Goal: Task Accomplishment & Management: Use online tool/utility

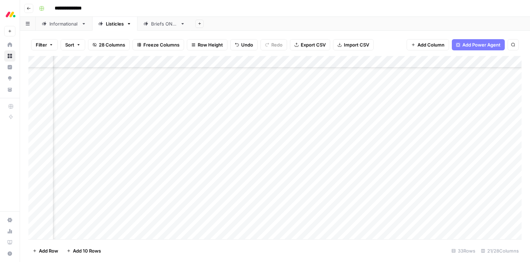
scroll to position [233, 770]
click at [344, 173] on div "Add Column" at bounding box center [274, 148] width 493 height 184
click at [163, 174] on div "Add Column" at bounding box center [274, 148] width 493 height 184
click at [176, 175] on div "Add Column" at bounding box center [274, 148] width 493 height 184
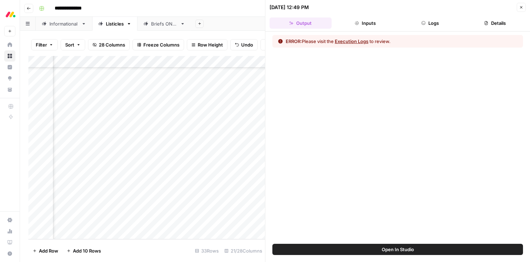
click at [521, 10] on button "Close" at bounding box center [520, 7] width 9 height 9
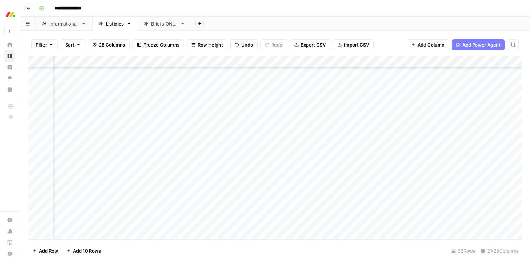
click at [363, 173] on div "Add Column" at bounding box center [274, 148] width 493 height 184
click at [360, 173] on div "Add Column" at bounding box center [274, 148] width 493 height 184
click at [351, 9] on div "**********" at bounding box center [279, 8] width 487 height 11
click at [293, 173] on div "Add Column" at bounding box center [274, 148] width 493 height 184
click at [288, 174] on div "Add Column" at bounding box center [274, 148] width 493 height 184
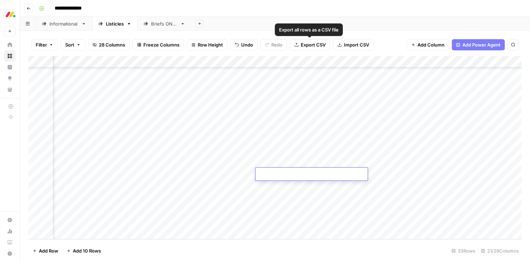
click at [304, 15] on header "**********" at bounding box center [275, 8] width 510 height 17
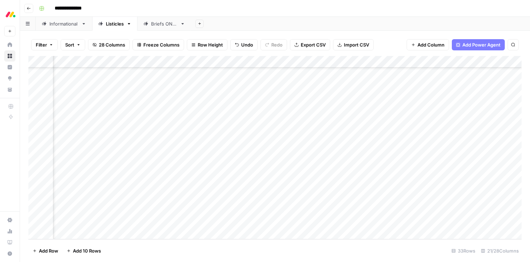
scroll to position [233, 715]
click at [259, 160] on div "Add Column" at bounding box center [274, 148] width 493 height 184
click at [249, 173] on div "Add Column" at bounding box center [274, 148] width 493 height 184
click at [75, 170] on div "Add Column" at bounding box center [274, 148] width 493 height 184
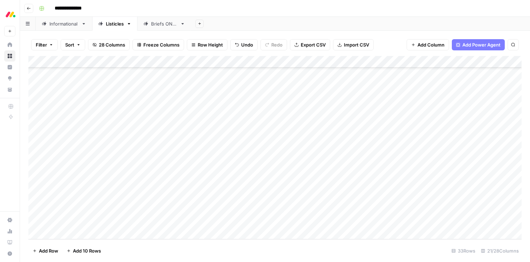
click at [75, 170] on div "Add Column" at bounding box center [274, 148] width 493 height 184
click at [75, 170] on textarea "**********" at bounding box center [109, 175] width 112 height 10
drag, startPoint x: 305, startPoint y: 13, endPoint x: 307, endPoint y: 69, distance: 56.4
click at [305, 13] on div "**********" at bounding box center [279, 8] width 487 height 11
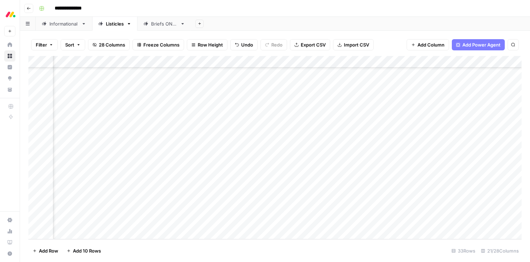
click at [348, 163] on div "Add Column" at bounding box center [274, 148] width 493 height 184
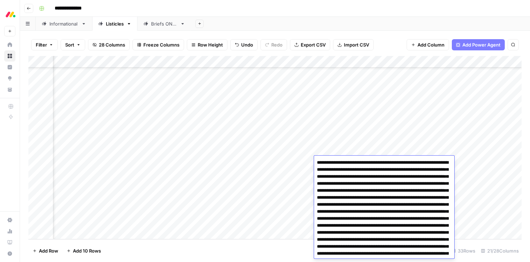
scroll to position [233, 698]
click at [348, 28] on div "Add Sheet" at bounding box center [360, 24] width 339 height 14
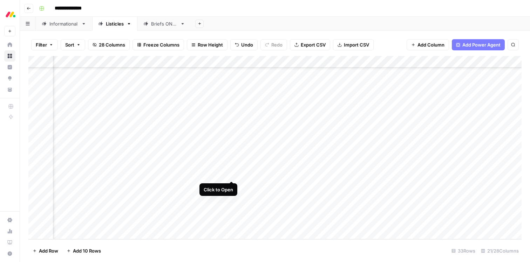
click at [232, 175] on div "Add Column" at bounding box center [274, 148] width 493 height 184
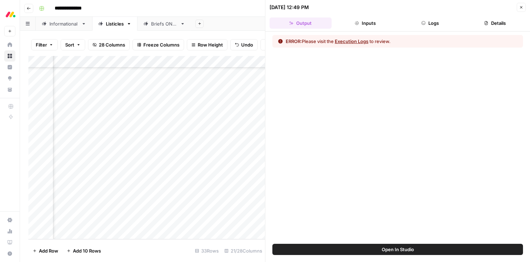
click at [355, 40] on button "Execution Logs" at bounding box center [352, 41] width 34 height 7
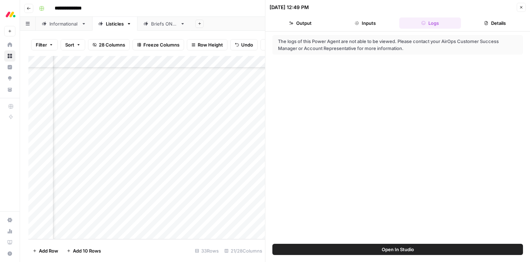
click at [410, 47] on div "The logs of this Power Agent are not able to be viewed. Please contact your Air…" at bounding box center [397, 45] width 239 height 14
click at [399, 246] on span "Open In Studio" at bounding box center [398, 249] width 32 height 7
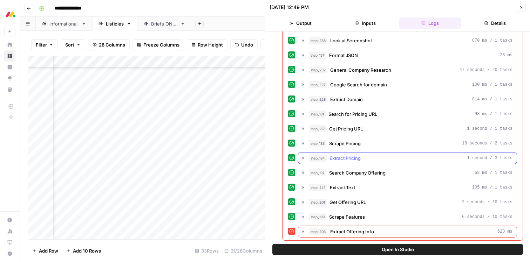
scroll to position [486, 0]
click at [524, 7] on button "Close" at bounding box center [520, 7] width 9 height 9
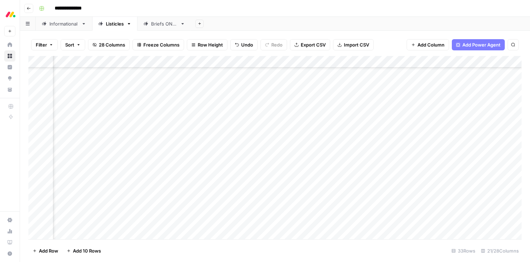
scroll to position [232, 0]
click at [252, 173] on div "Add Column" at bounding box center [274, 148] width 493 height 184
click at [246, 174] on div "Add Column" at bounding box center [274, 148] width 493 height 184
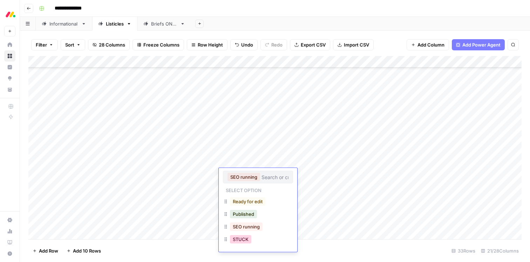
click at [243, 241] on button "STUCK" at bounding box center [240, 239] width 21 height 8
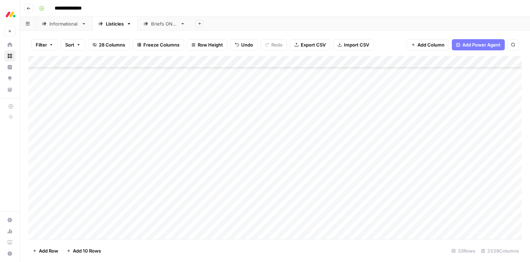
drag, startPoint x: 248, startPoint y: 12, endPoint x: 235, endPoint y: 8, distance: 13.5
click at [248, 12] on div "**********" at bounding box center [279, 8] width 487 height 11
